Goal: Information Seeking & Learning: Learn about a topic

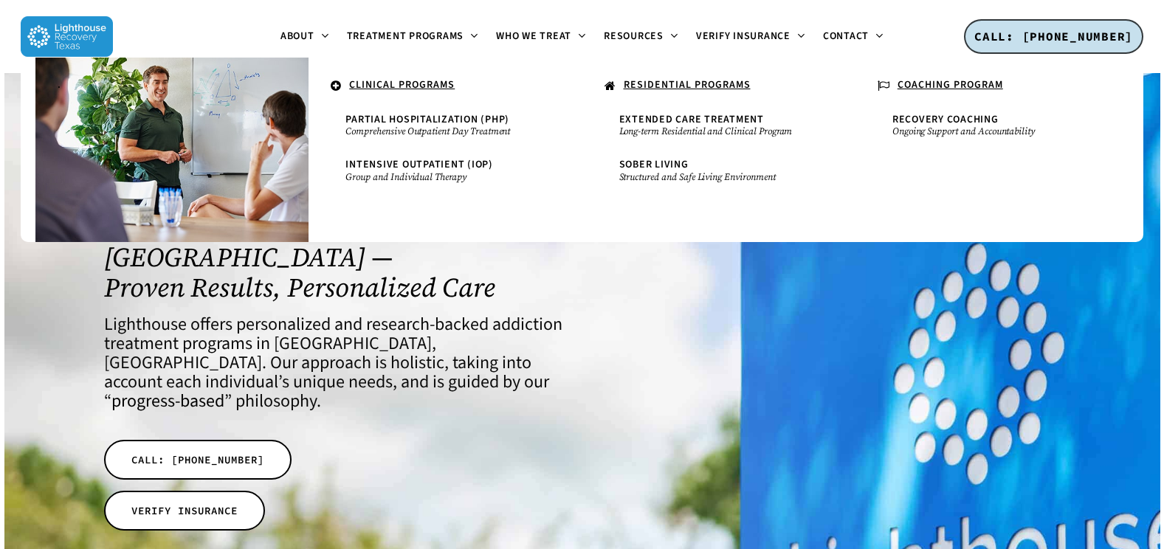
click at [642, 80] on u "RESIDENTIAL PROGRAMS" at bounding box center [687, 84] width 127 height 15
click at [683, 82] on u "RESIDENTIAL PROGRAMS" at bounding box center [687, 84] width 127 height 15
click at [700, 83] on u "RESIDENTIAL PROGRAMS" at bounding box center [687, 84] width 127 height 15
click at [704, 87] on u "RESIDENTIAL PROGRAMS" at bounding box center [687, 84] width 127 height 15
click at [699, 83] on u "RESIDENTIAL PROGRAMS" at bounding box center [687, 84] width 127 height 15
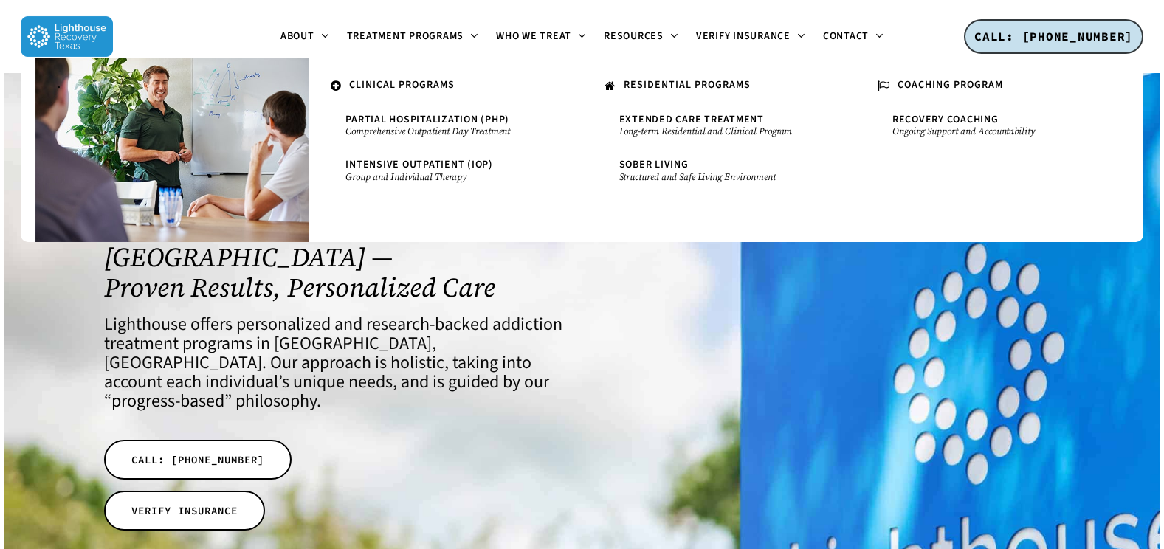
click at [399, 87] on u "CLINICAL PROGRAMS" at bounding box center [402, 84] width 106 height 15
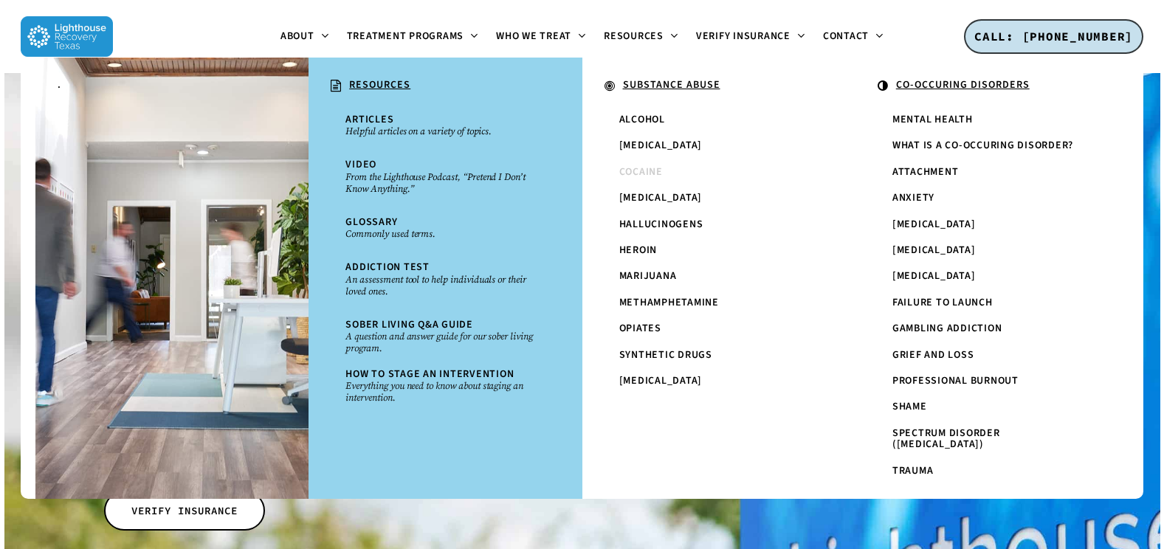
click at [631, 179] on link "Cocaine" at bounding box center [719, 172] width 214 height 26
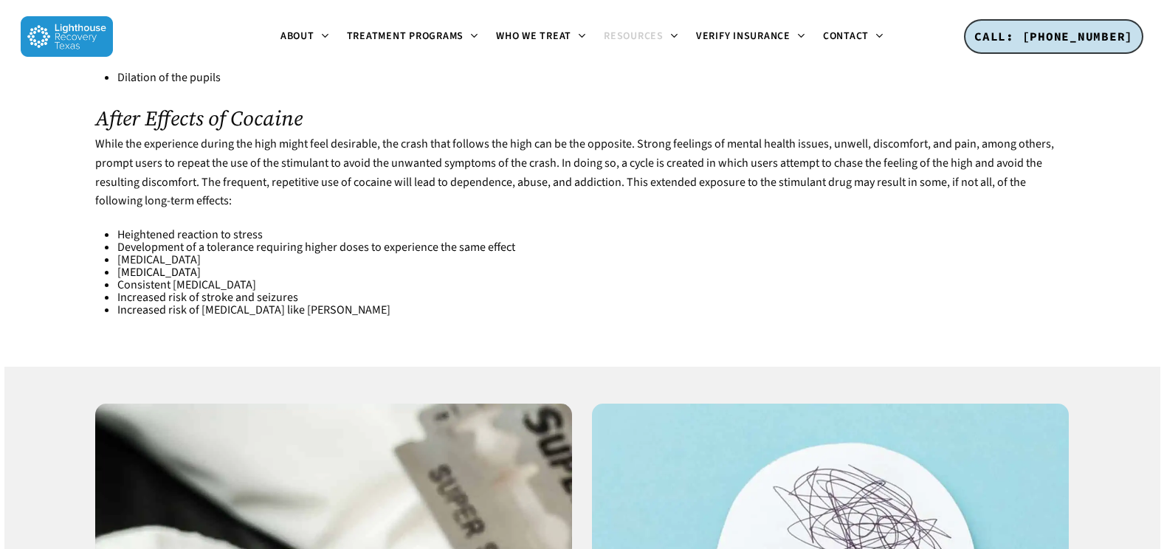
scroll to position [1181, 0]
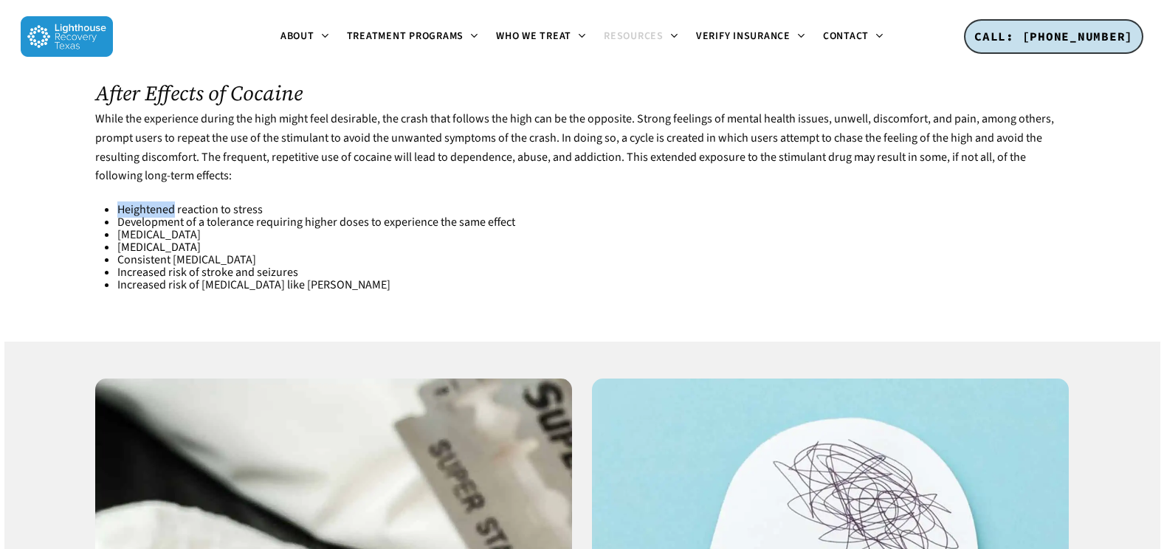
drag, startPoint x: 144, startPoint y: 210, endPoint x: 174, endPoint y: 210, distance: 30.3
click at [174, 210] on li "Heightened reaction to stress" at bounding box center [592, 210] width 951 height 13
click at [317, 245] on li "Psychosis" at bounding box center [592, 247] width 951 height 13
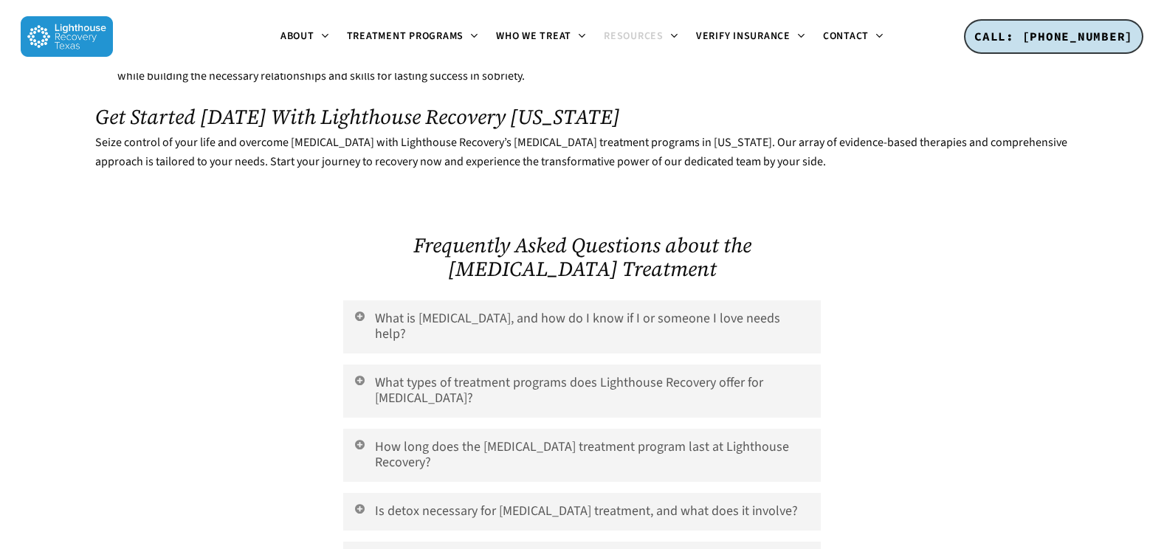
scroll to position [3100, 0]
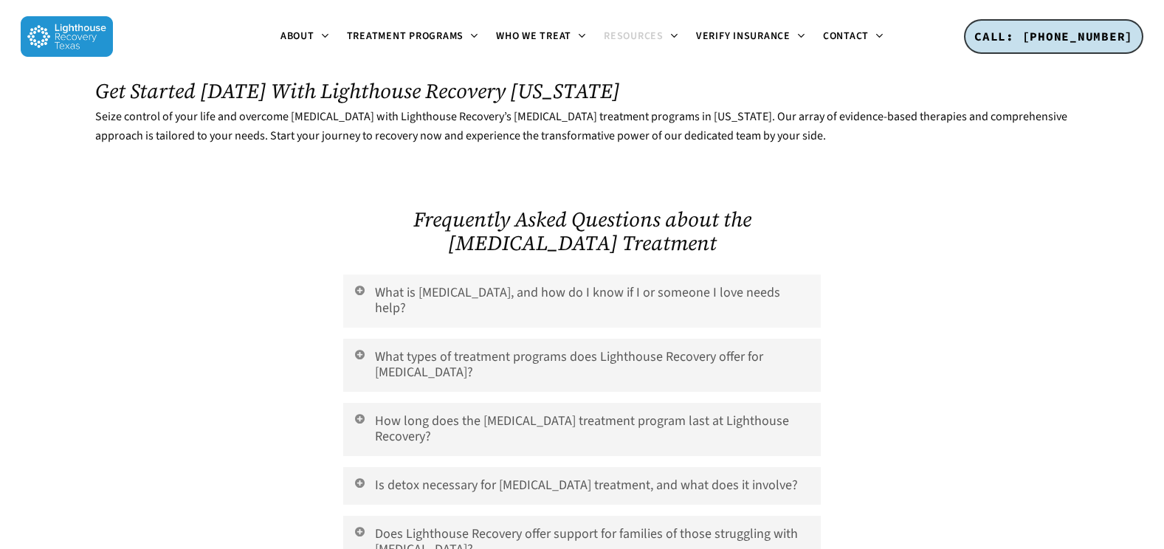
click at [472, 286] on link "What is cocaine addiction, and how do I know if I or someone I love needs help?" at bounding box center [581, 301] width 477 height 53
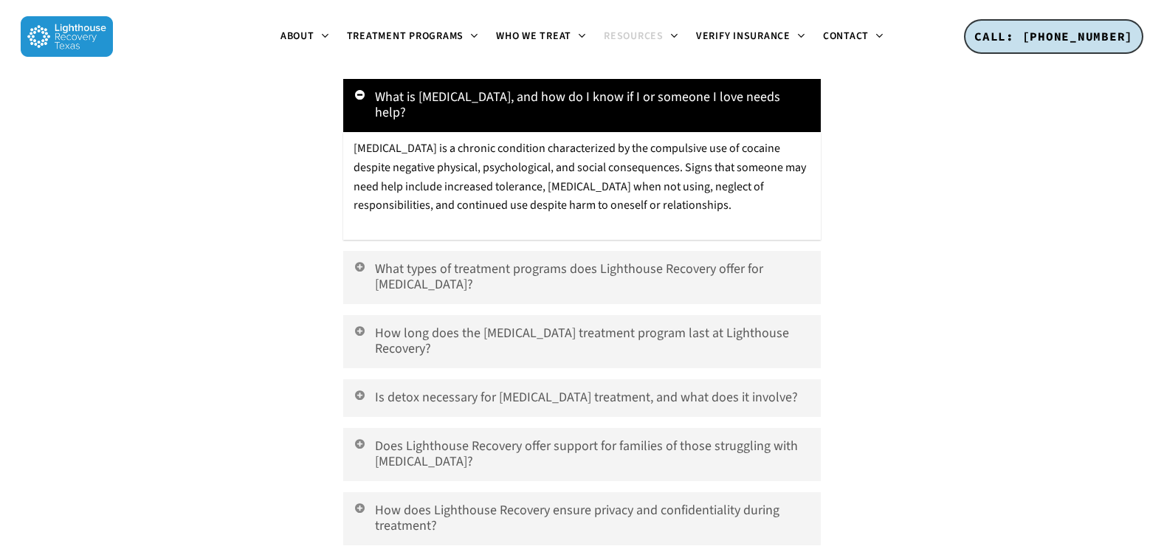
scroll to position [3321, 0]
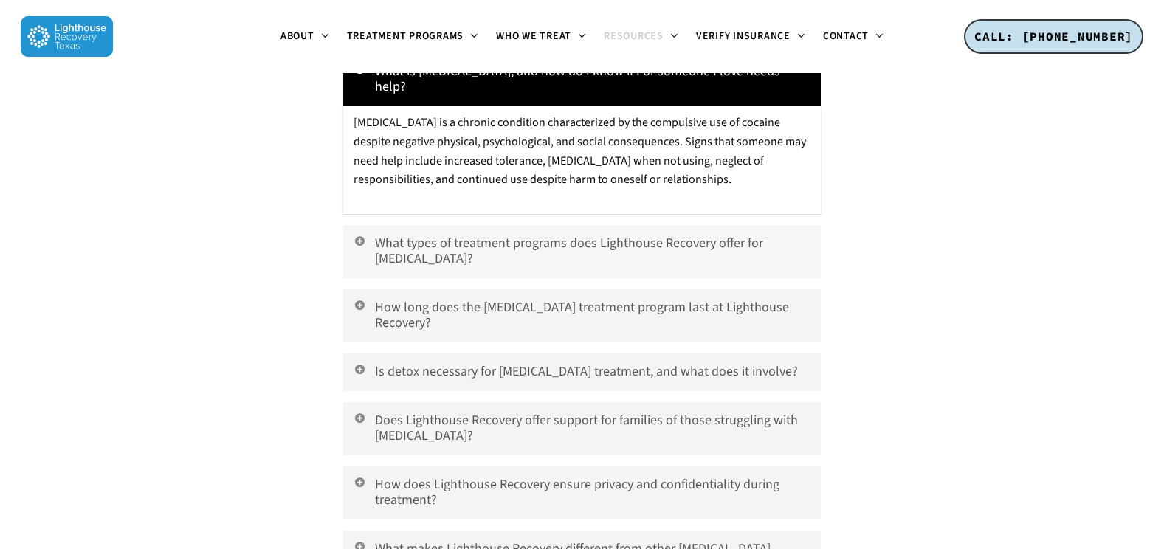
click at [526, 243] on link "What types of treatment programs does Lighthouse Recovery offer for cocaine add…" at bounding box center [581, 251] width 477 height 53
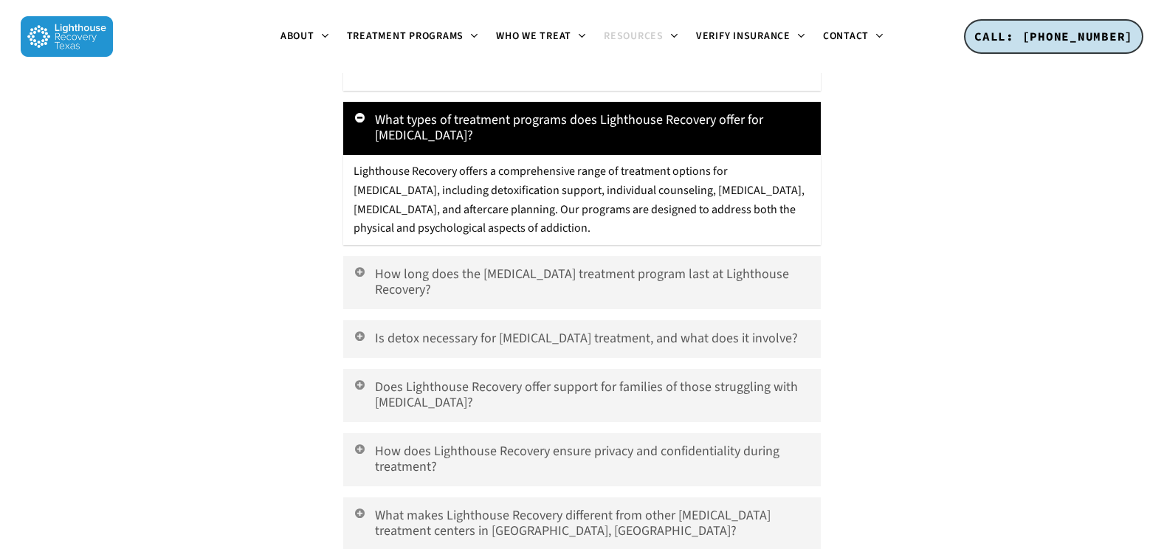
scroll to position [3469, 0]
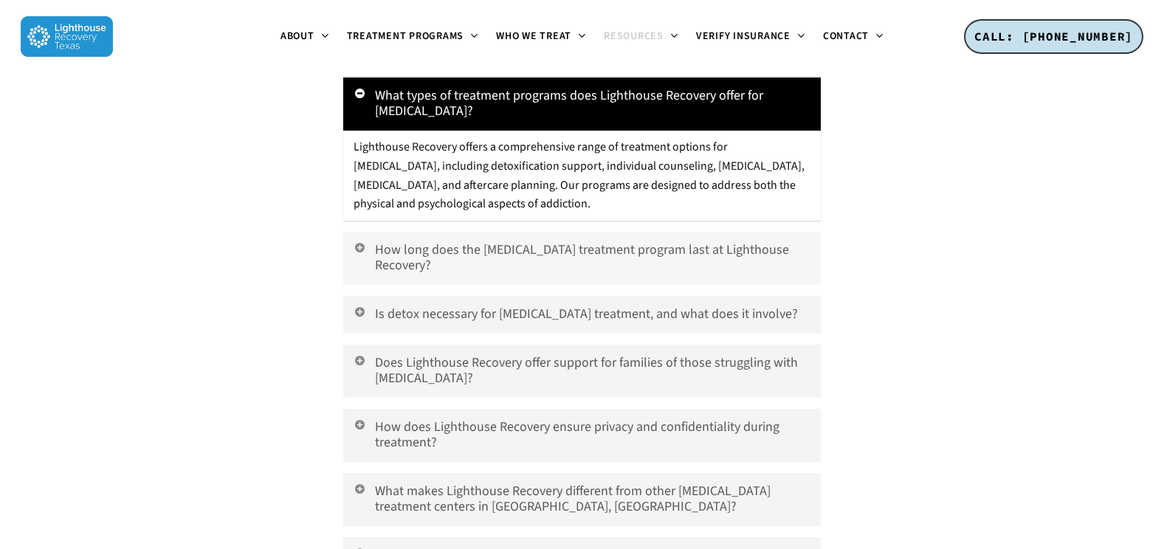
click at [526, 244] on link "How long does the cocaine addiction treatment program last at Lighthouse Recove…" at bounding box center [581, 258] width 477 height 53
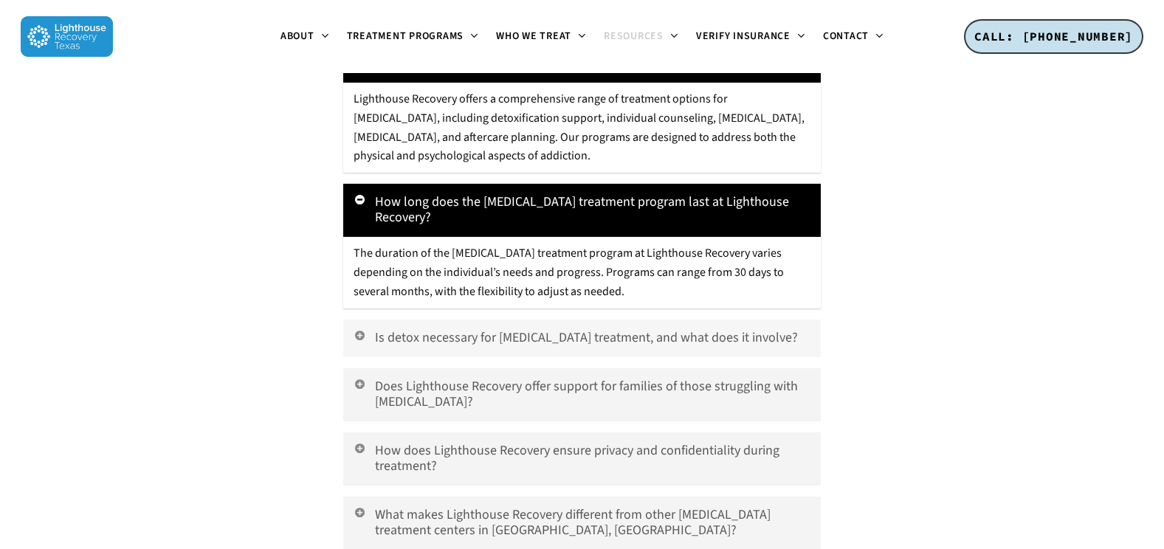
scroll to position [3543, 0]
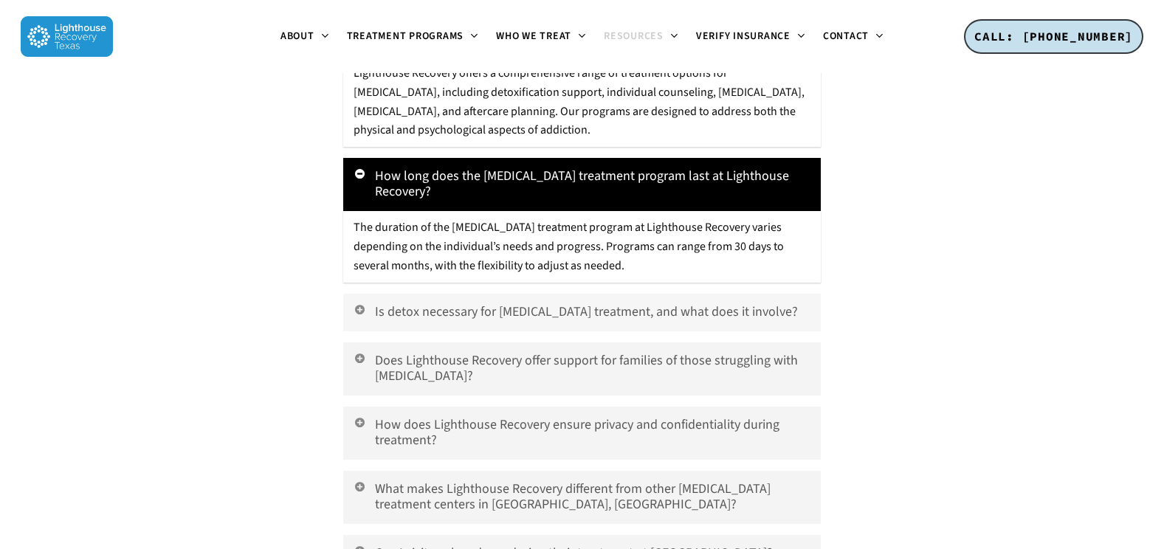
click at [508, 294] on link "Is detox necessary for cocaine addiction treatment, and what does it involve?" at bounding box center [581, 313] width 477 height 38
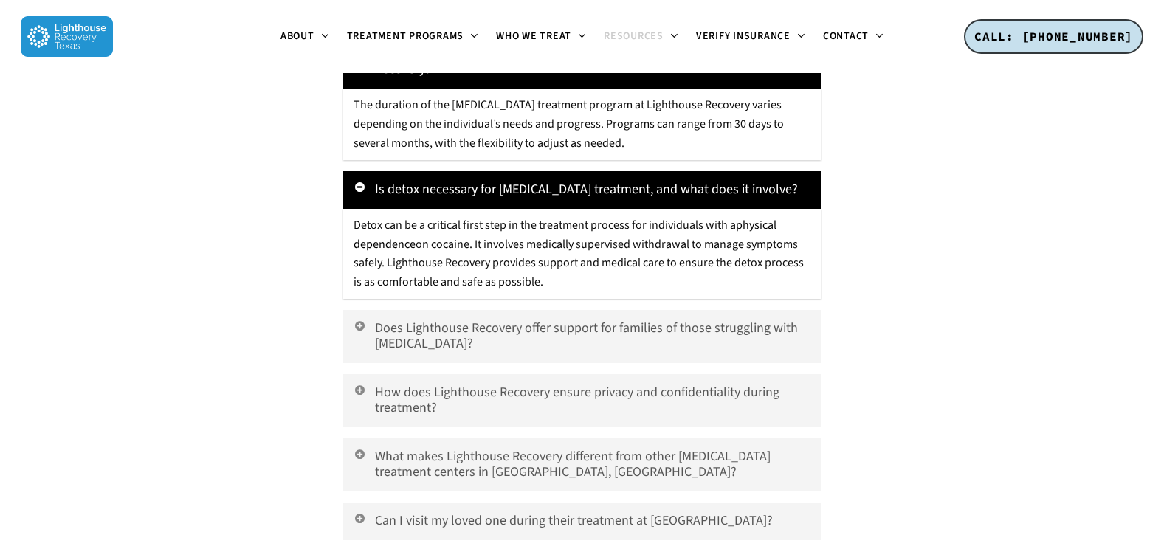
scroll to position [3690, 0]
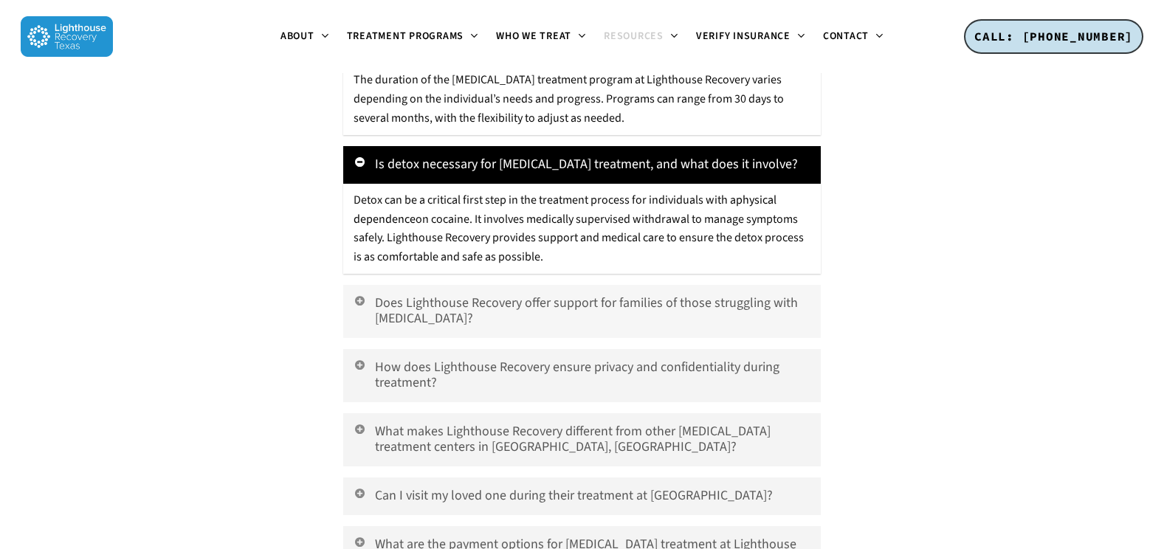
click at [526, 295] on link "Does Lighthouse Recovery offer support for families of those struggling with co…" at bounding box center [581, 311] width 477 height 53
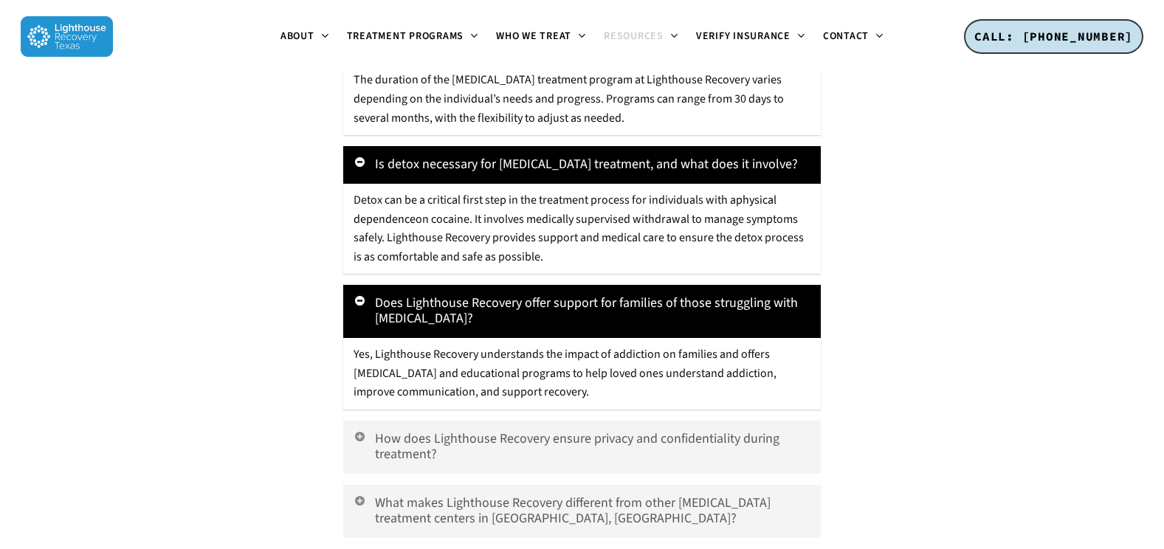
scroll to position [3764, 0]
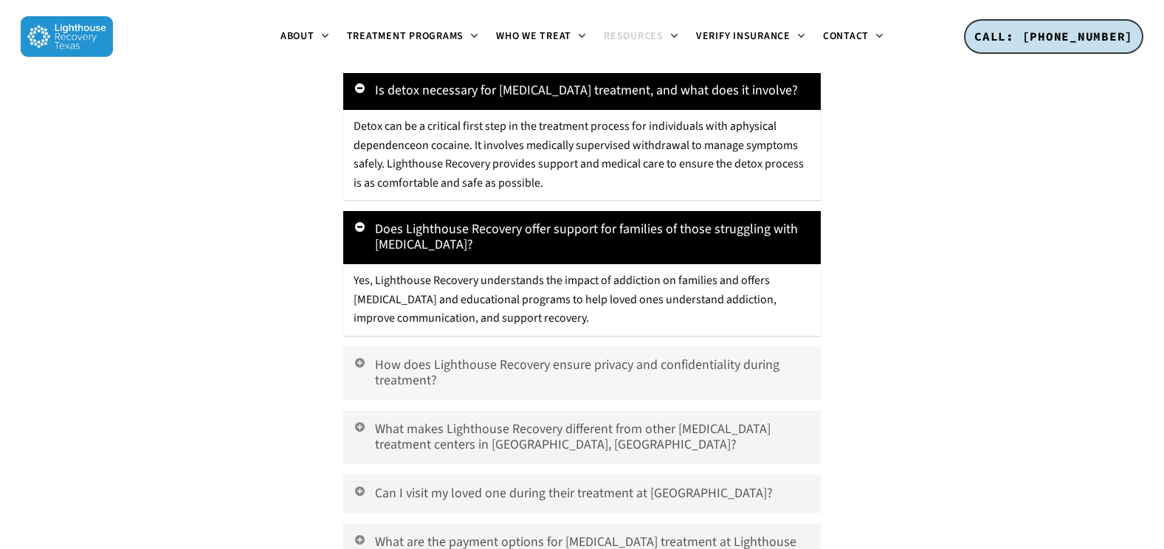
click at [486, 358] on link "How does Lighthouse Recovery ensure privacy and confidentiality during treatmen…" at bounding box center [581, 373] width 477 height 53
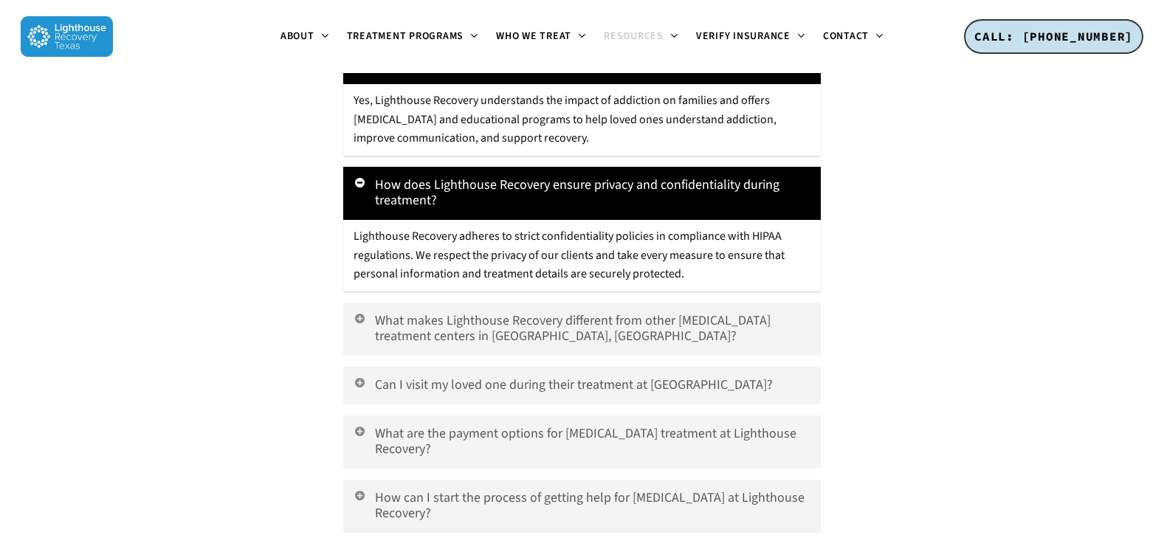
scroll to position [3986, 0]
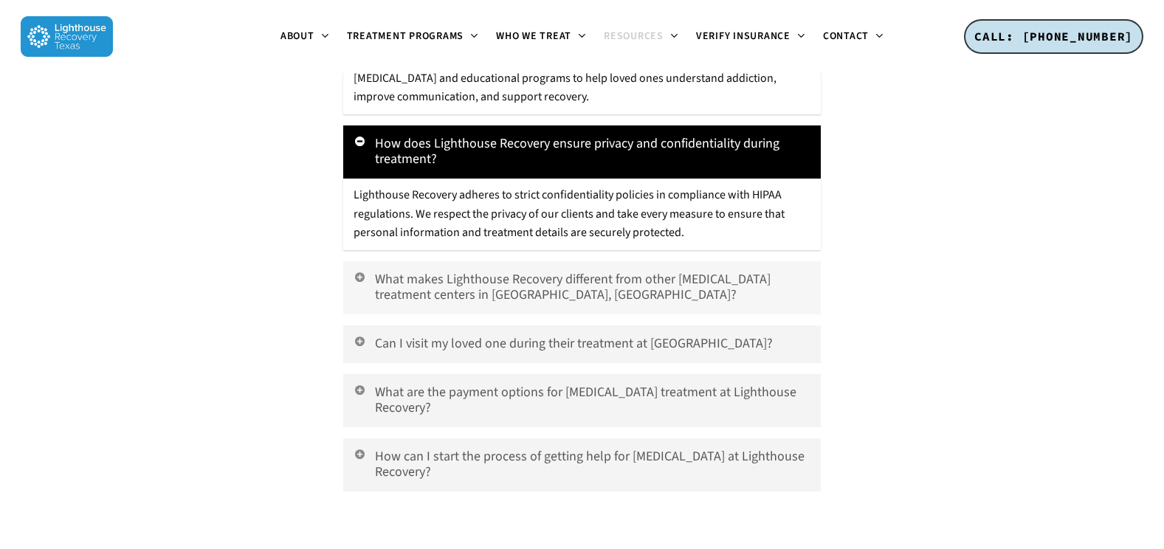
click at [565, 266] on link "What makes Lighthouse Recovery different from other cocaine addiction treatment…" at bounding box center [581, 287] width 477 height 53
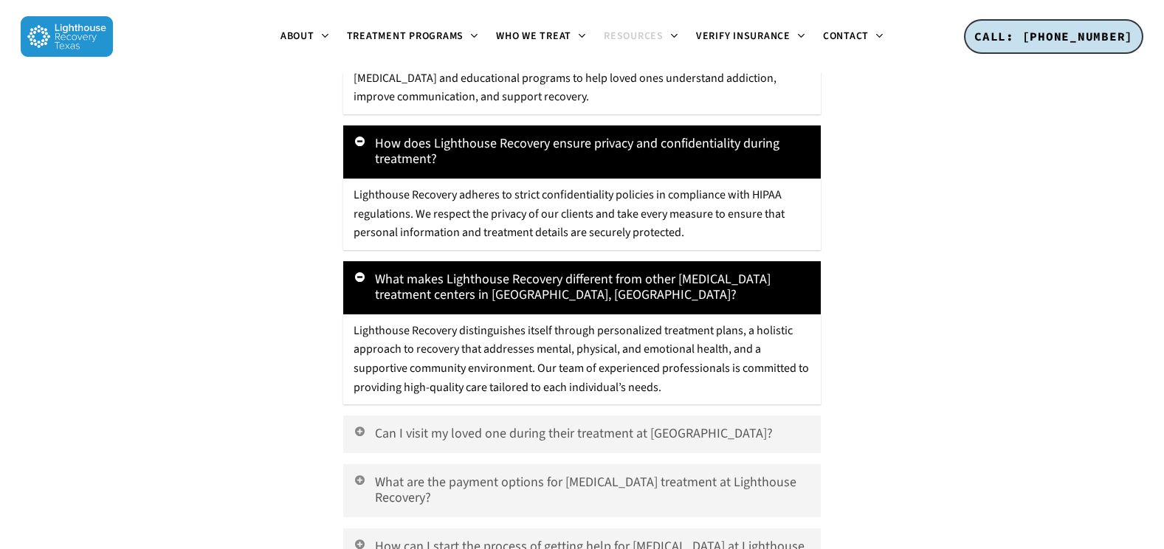
scroll to position [4059, 0]
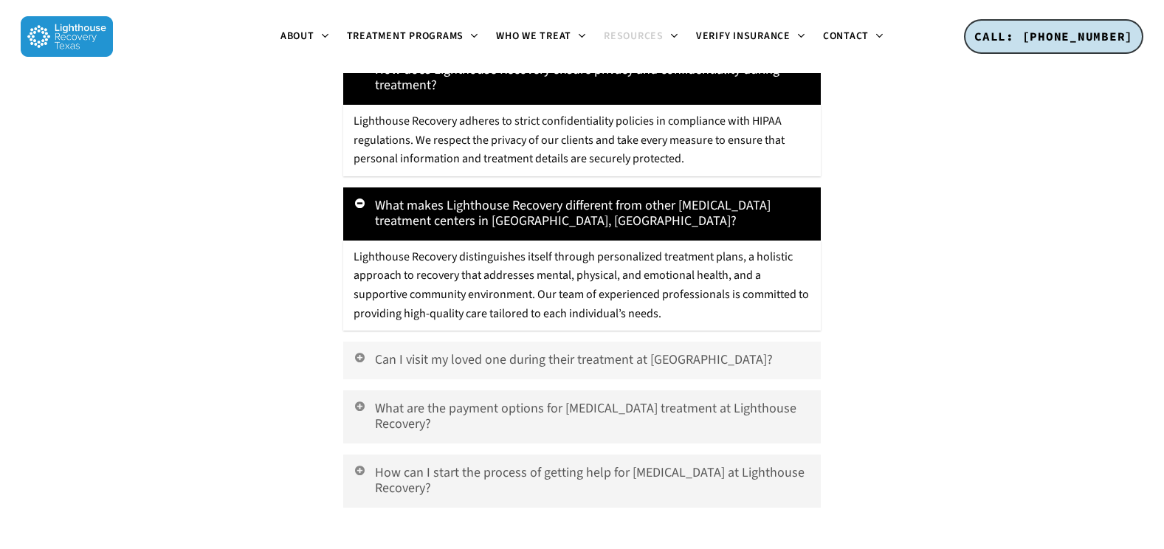
click at [491, 345] on link "Can I visit my loved one during their treatment at Lighthouse Recovery?" at bounding box center [581, 361] width 477 height 38
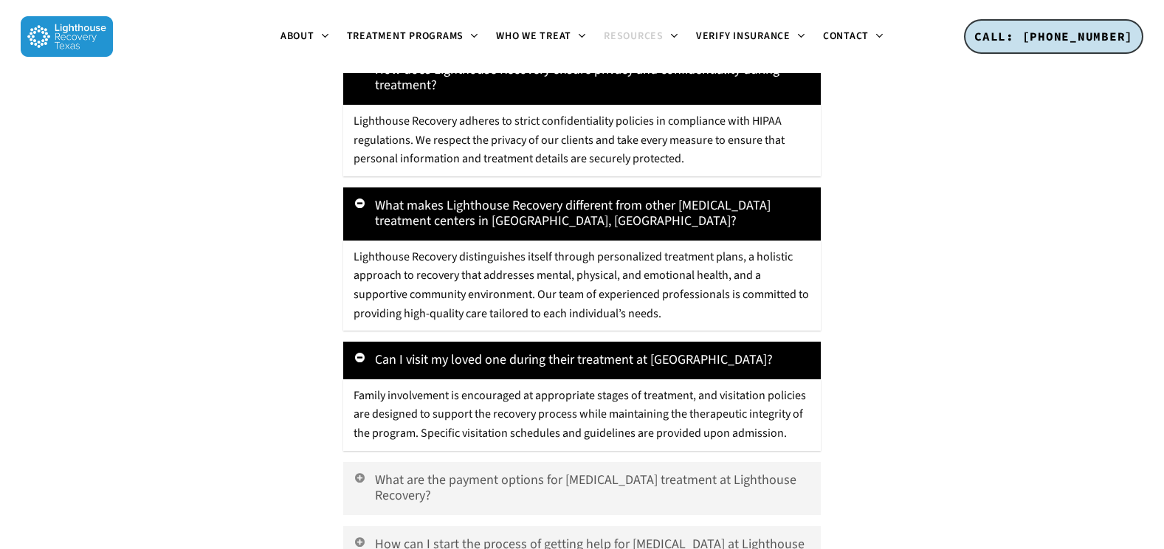
scroll to position [4133, 0]
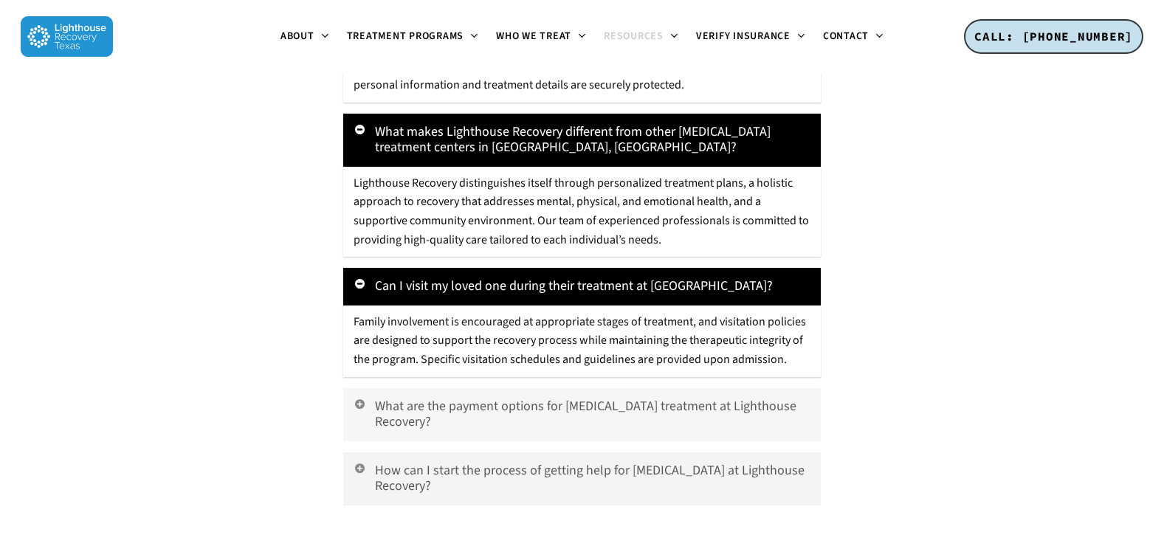
click at [638, 398] on link "What are the payment options for cocaine addiction treatment at Lighthouse Reco…" at bounding box center [581, 414] width 477 height 53
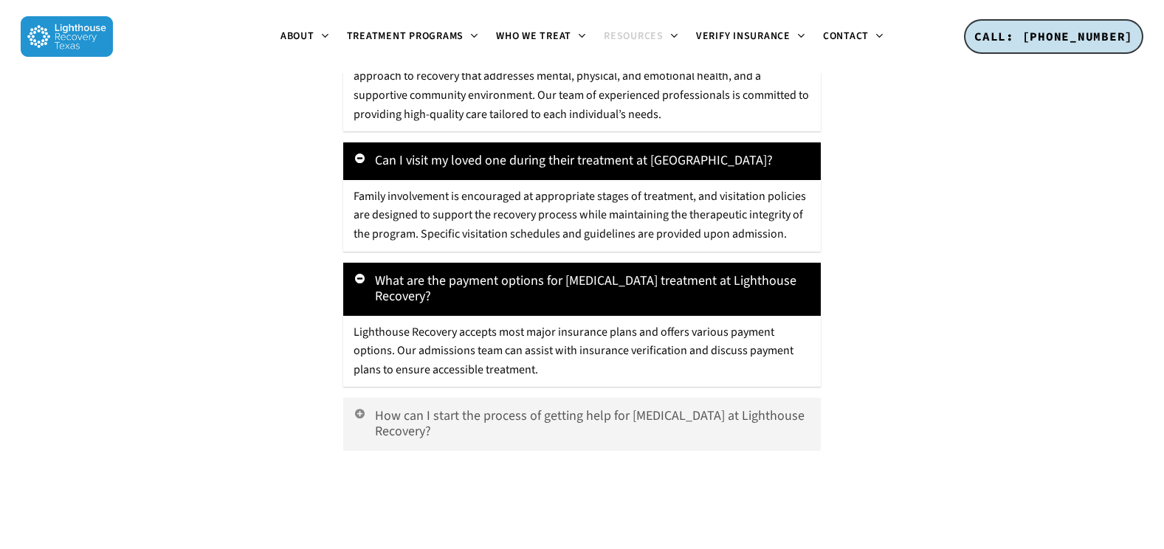
scroll to position [4281, 0]
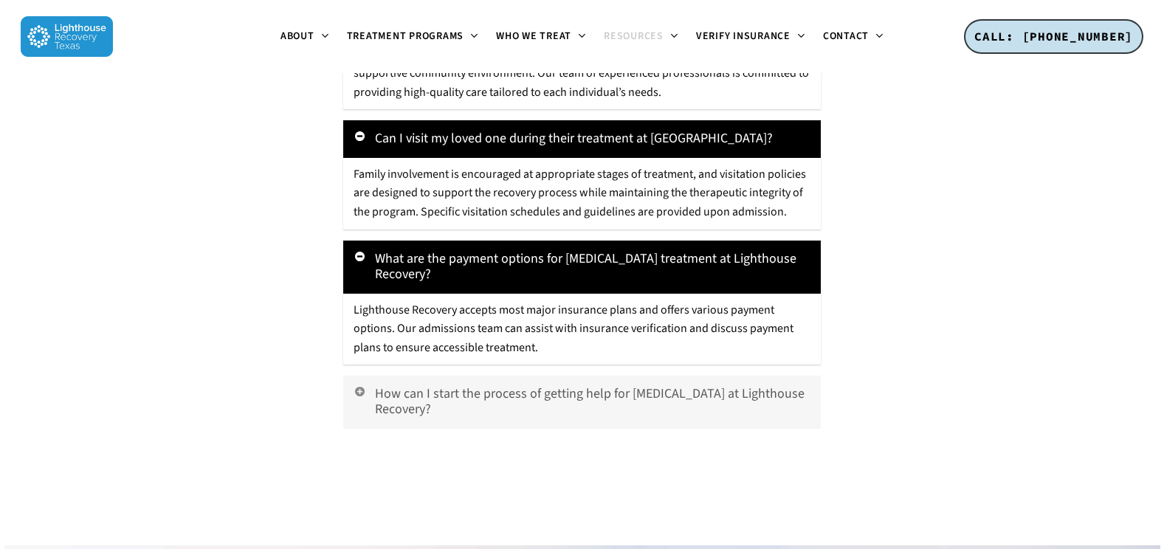
click at [554, 386] on link "How can I start the process of getting help for cocaine addiction at Lighthouse…" at bounding box center [581, 402] width 477 height 53
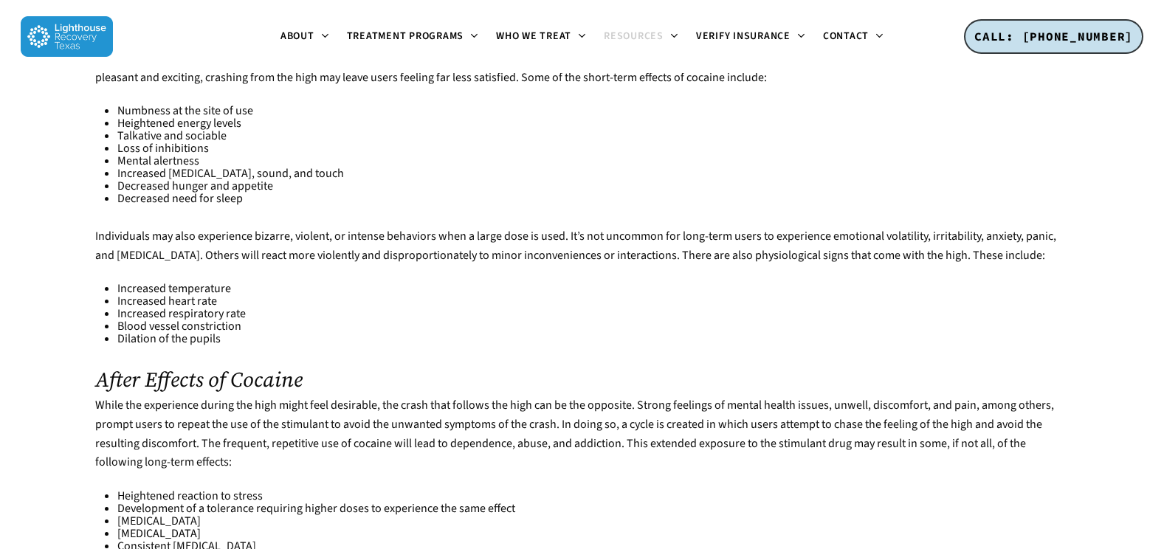
scroll to position [886, 0]
